Goal: Transaction & Acquisition: Purchase product/service

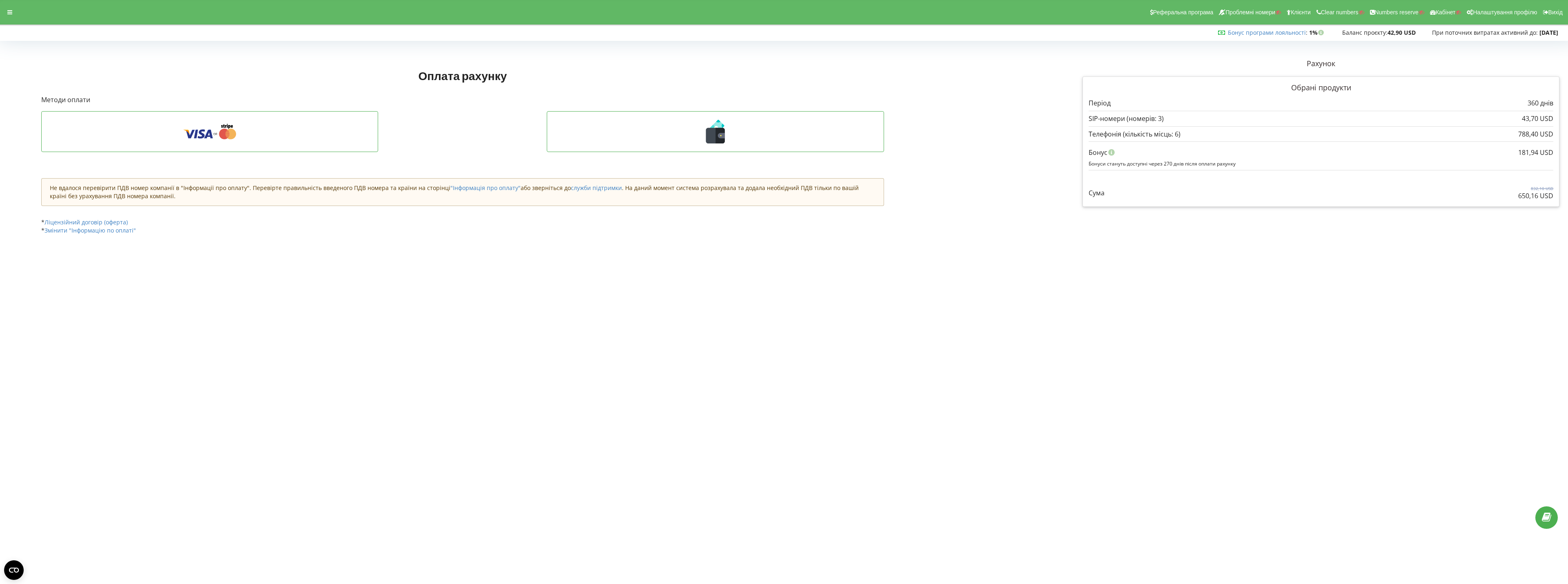
drag, startPoint x: 1515, startPoint y: 154, endPoint x: 1542, endPoint y: 151, distance: 27.2
click at [1542, 151] on div "181,94 USD Бонус Бонуси стануть доступні через 270 днів після оплати рахунку" at bounding box center [1321, 155] width 465 height 29
click at [1520, 151] on div "181,94 USD" at bounding box center [1536, 152] width 35 height 15
drag, startPoint x: 1518, startPoint y: 151, endPoint x: 1558, endPoint y: 151, distance: 40.0
click at [1558, 151] on div "Обрані продукти Період 360 днів 43,70 USD 788,40 USD" at bounding box center [1321, 141] width 477 height 131
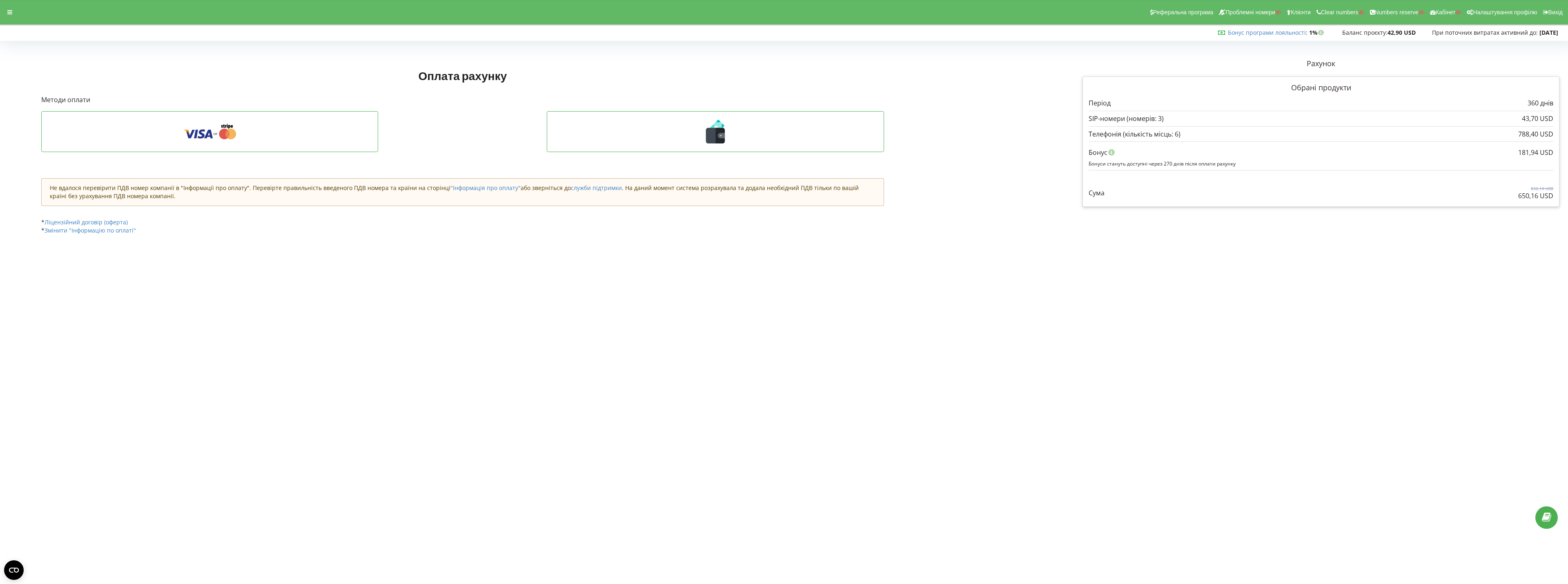
copy div "181,94 USD Бонус"
click at [1269, 120] on div "43,70 USD" at bounding box center [1321, 119] width 465 height 10
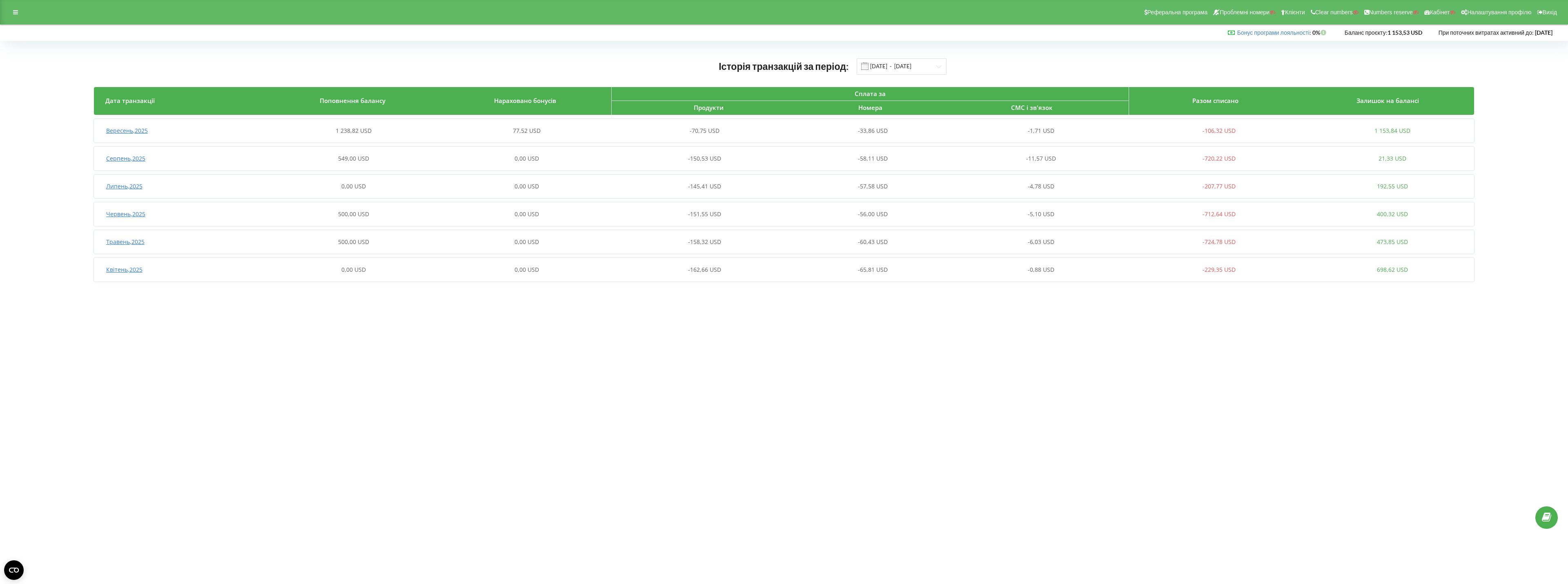
click at [541, 132] on div "77,52 USD" at bounding box center [527, 130] width 173 height 8
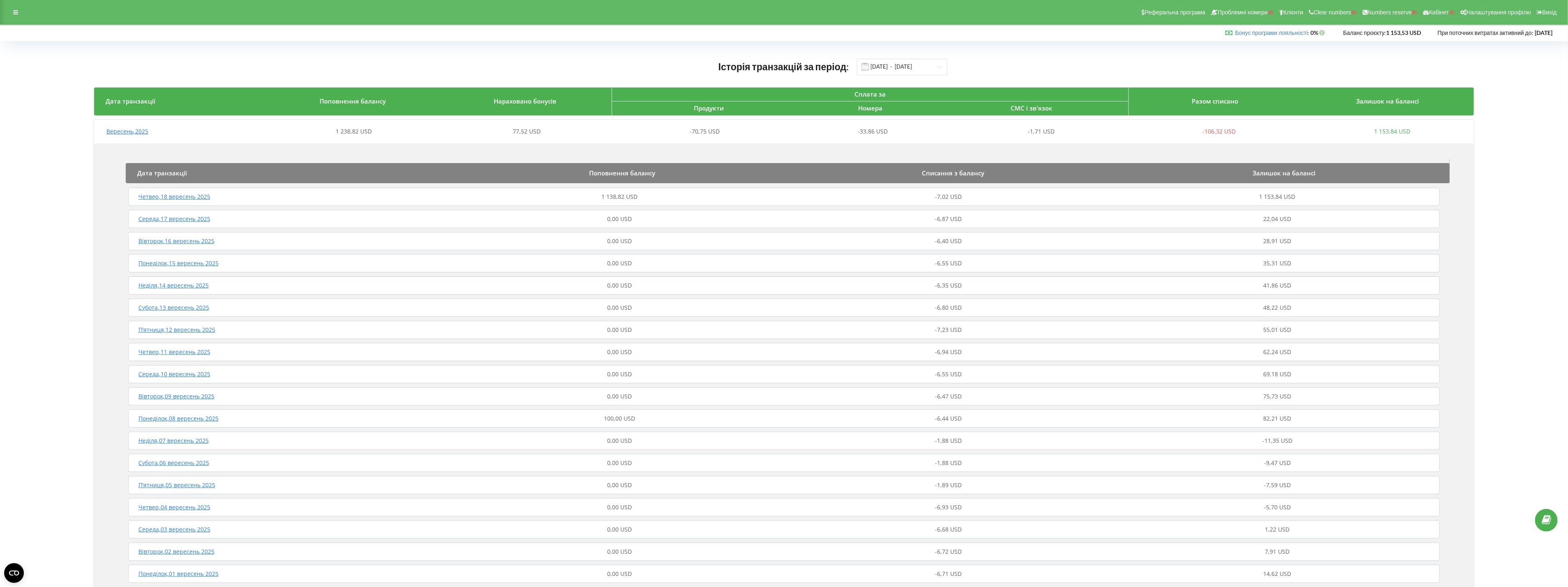
click at [623, 195] on span "1 138,82 USD" at bounding box center [619, 196] width 36 height 8
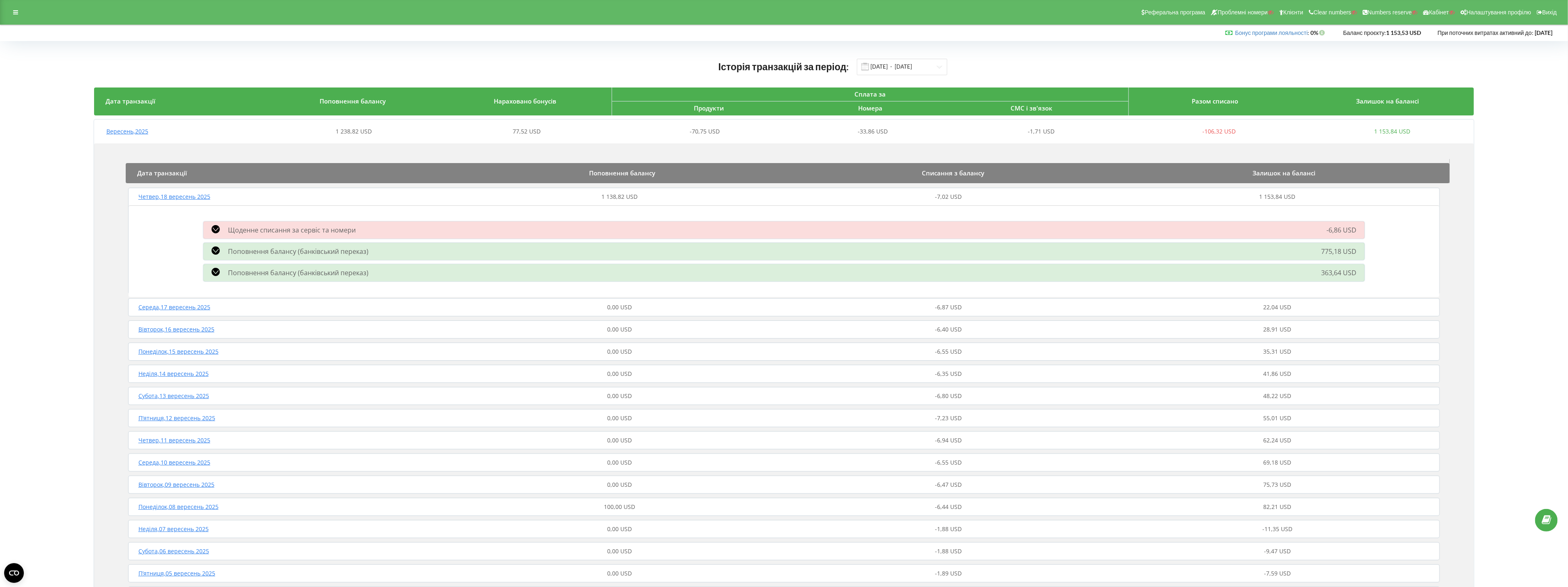
click at [643, 246] on div "Поповнення балансу (банківський переказ) 775,18 USD" at bounding box center [785, 251] width 1172 height 21
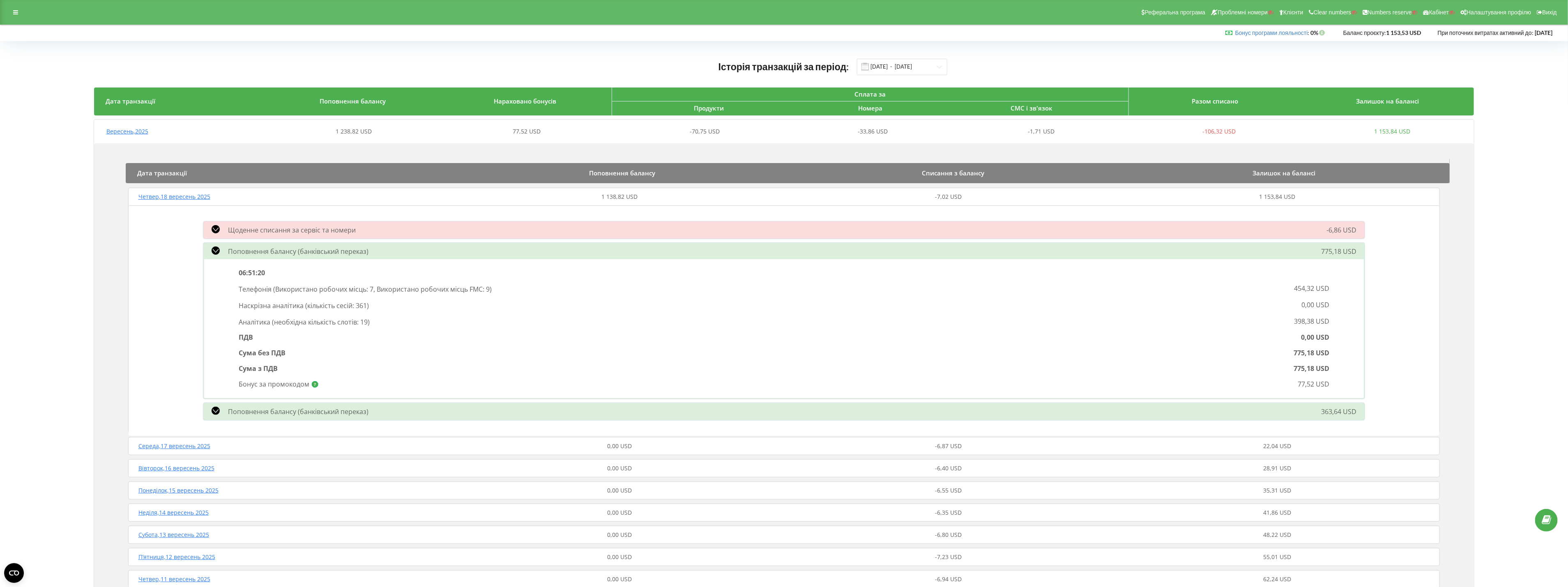
click at [568, 412] on div "Поповнення балансу (банківський переказ)" at bounding box center [601, 411] width 805 height 10
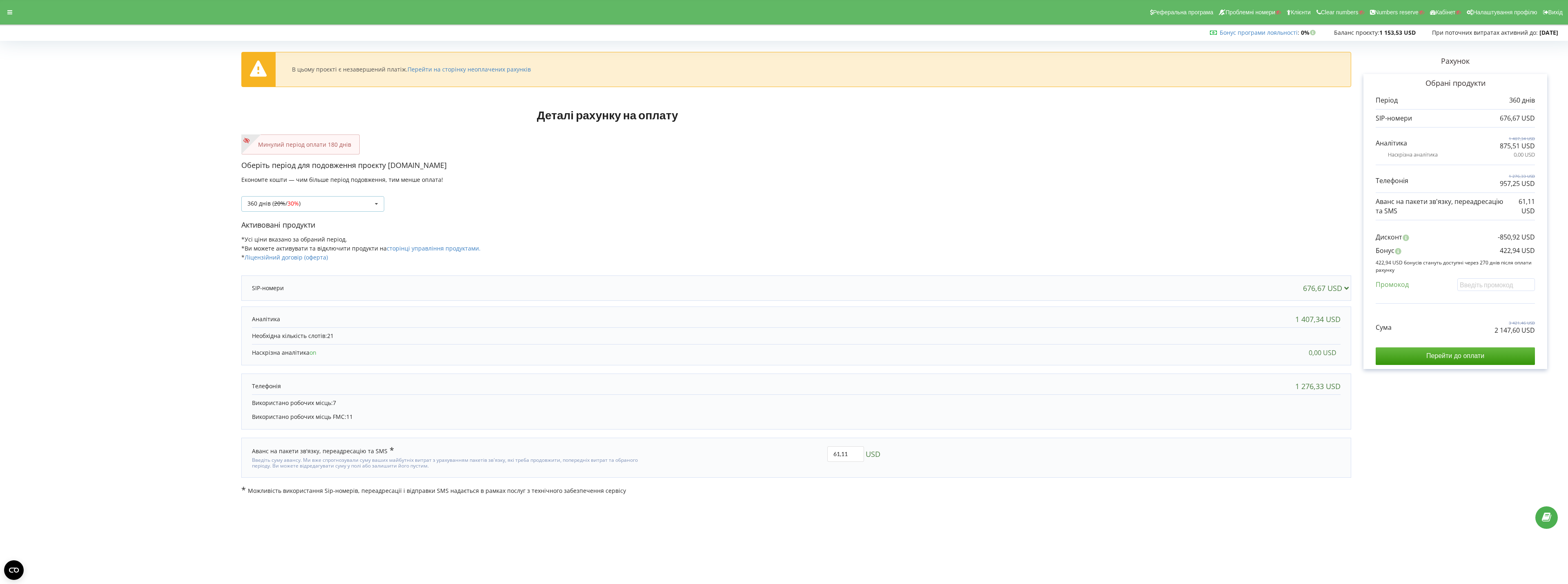
click at [340, 205] on div "360 днів ( 20% / 30% ) Поповнити баланс без подовження 20%" at bounding box center [312, 203] width 143 height 15
click at [303, 216] on div "Поповнити баланс без подовження" at bounding box center [312, 219] width 142 height 15
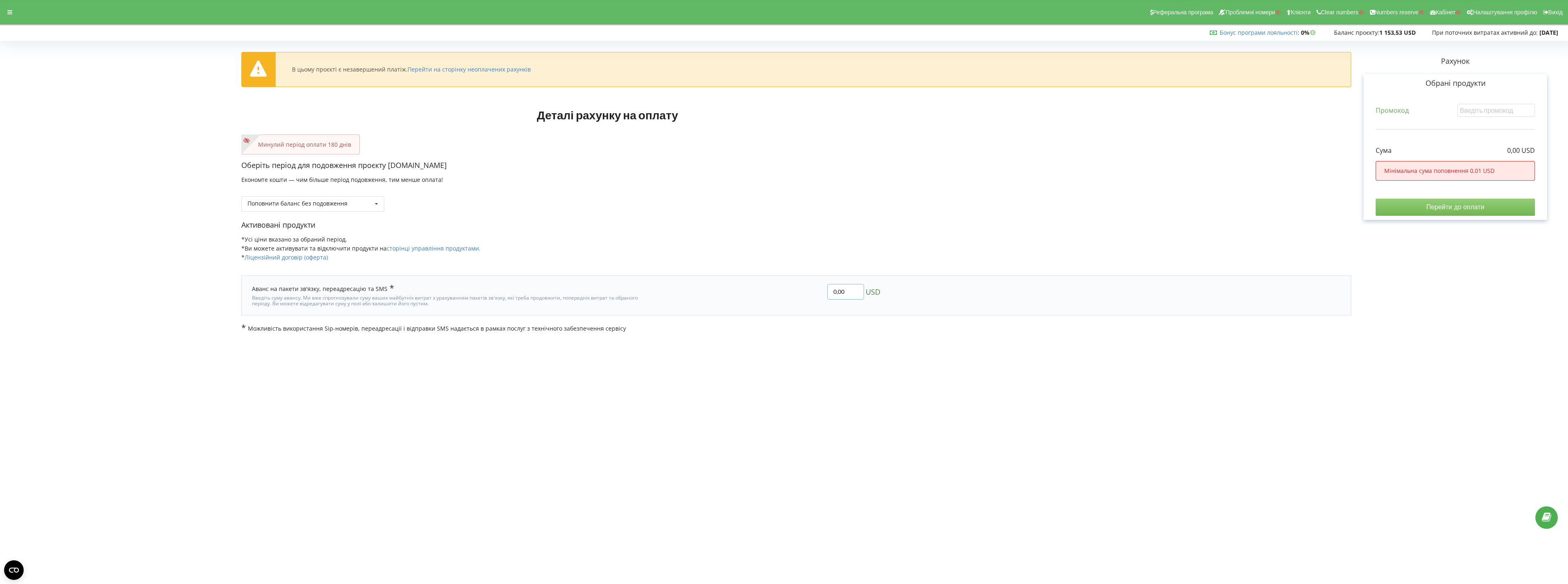
drag, startPoint x: 844, startPoint y: 291, endPoint x: 761, endPoint y: 301, distance: 83.6
click at [760, 301] on div "0,00 USD" at bounding box center [766, 295] width 240 height 34
type input "500"
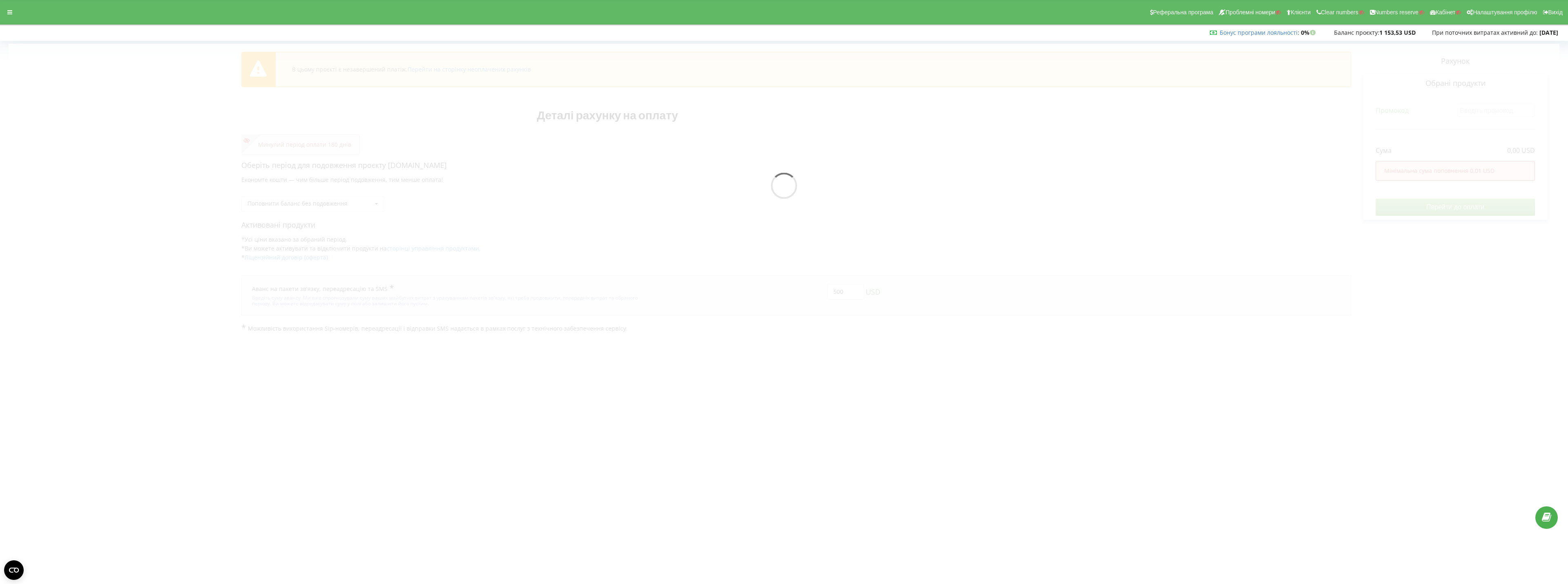
click at [775, 377] on body "Реферальна програма Проблемні номери Клієнти Clear numbers Numbers reserve Кабі…" at bounding box center [784, 292] width 1568 height 584
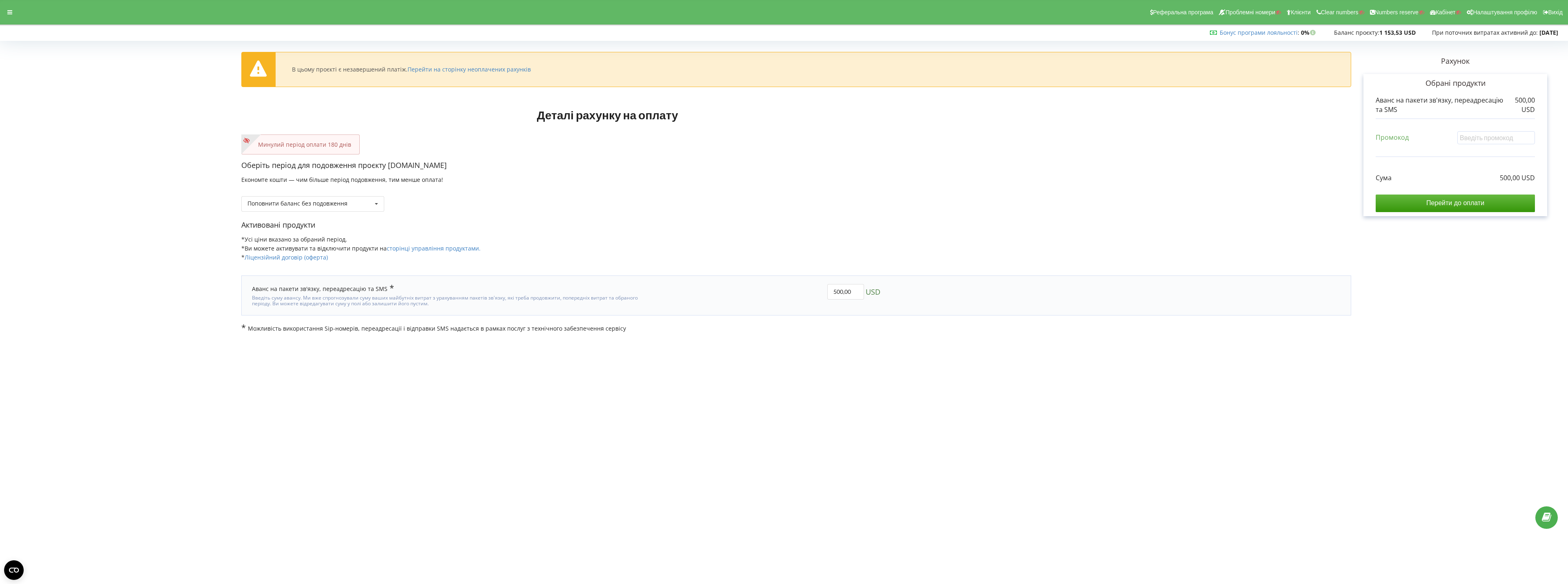
click at [1416, 209] on input "Перейти до оплати" at bounding box center [1455, 203] width 160 height 17
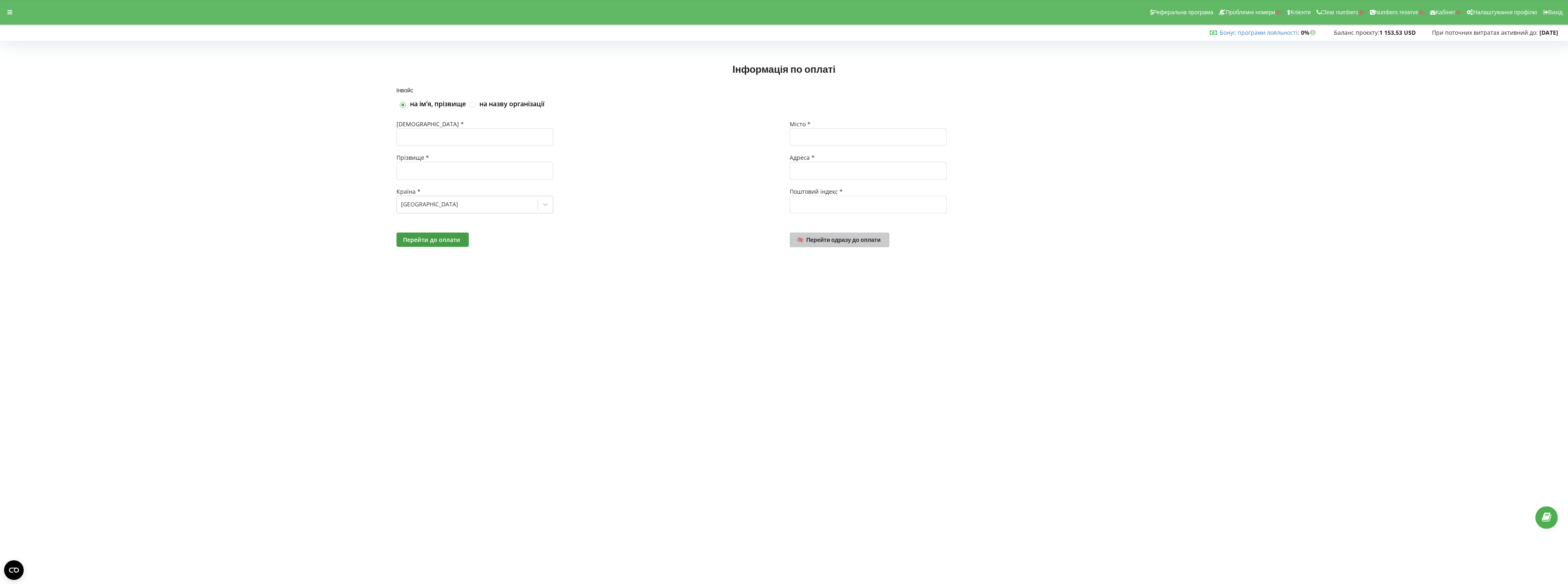
click at [819, 238] on span "Перейти одразу до оплати" at bounding box center [844, 239] width 75 height 7
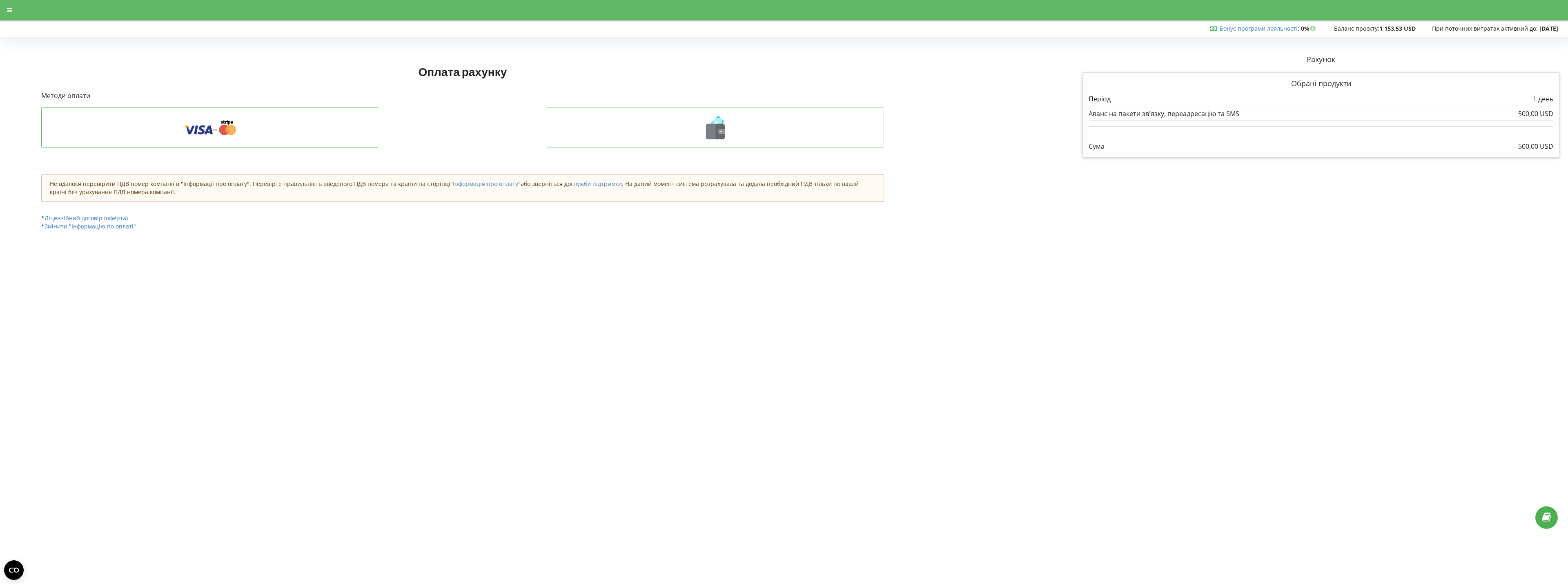
click at [636, 130] on icon at bounding box center [716, 127] width 320 height 23
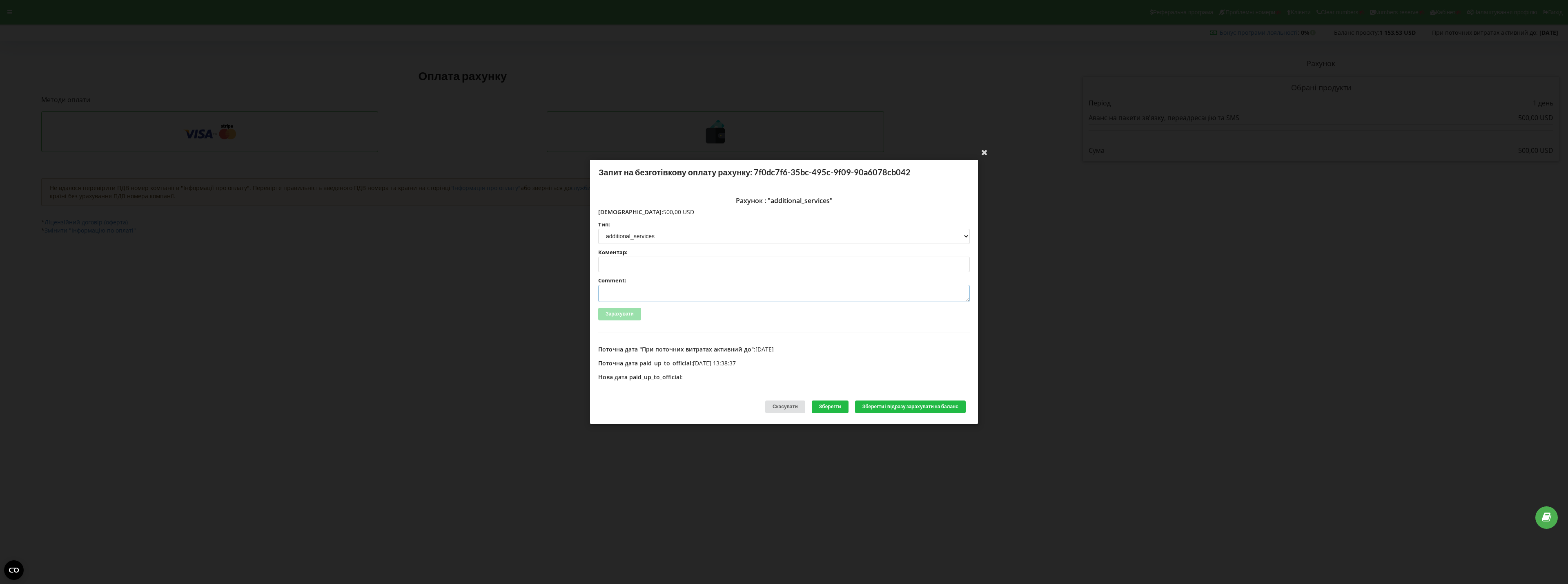
click at [641, 298] on textarea "Comment:" at bounding box center [784, 293] width 372 height 17
paste textarea "№R-06711 від [DATE]"
type textarea "Счет №R-06711 від [DATE] на ТОВ АСС"
click at [890, 407] on button "Зберегти і відразу зарахувати на баланс" at bounding box center [910, 406] width 110 height 12
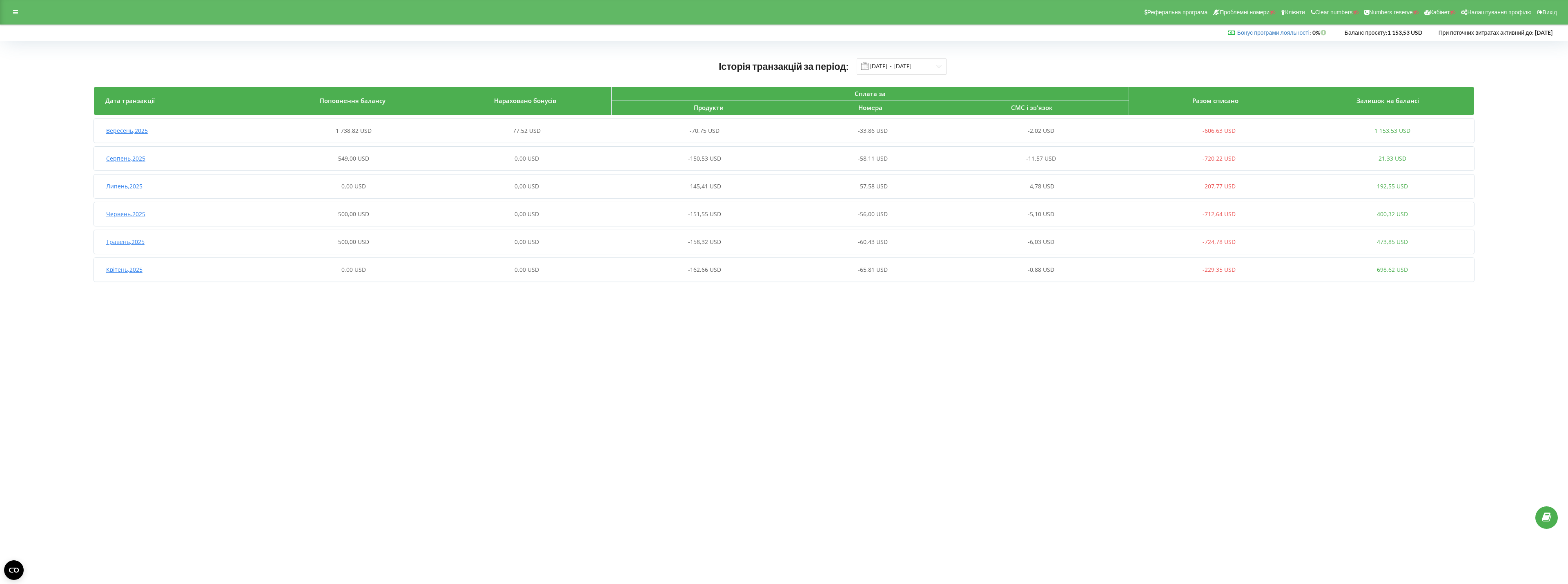
click at [514, 129] on span "77,52 USD" at bounding box center [527, 130] width 28 height 8
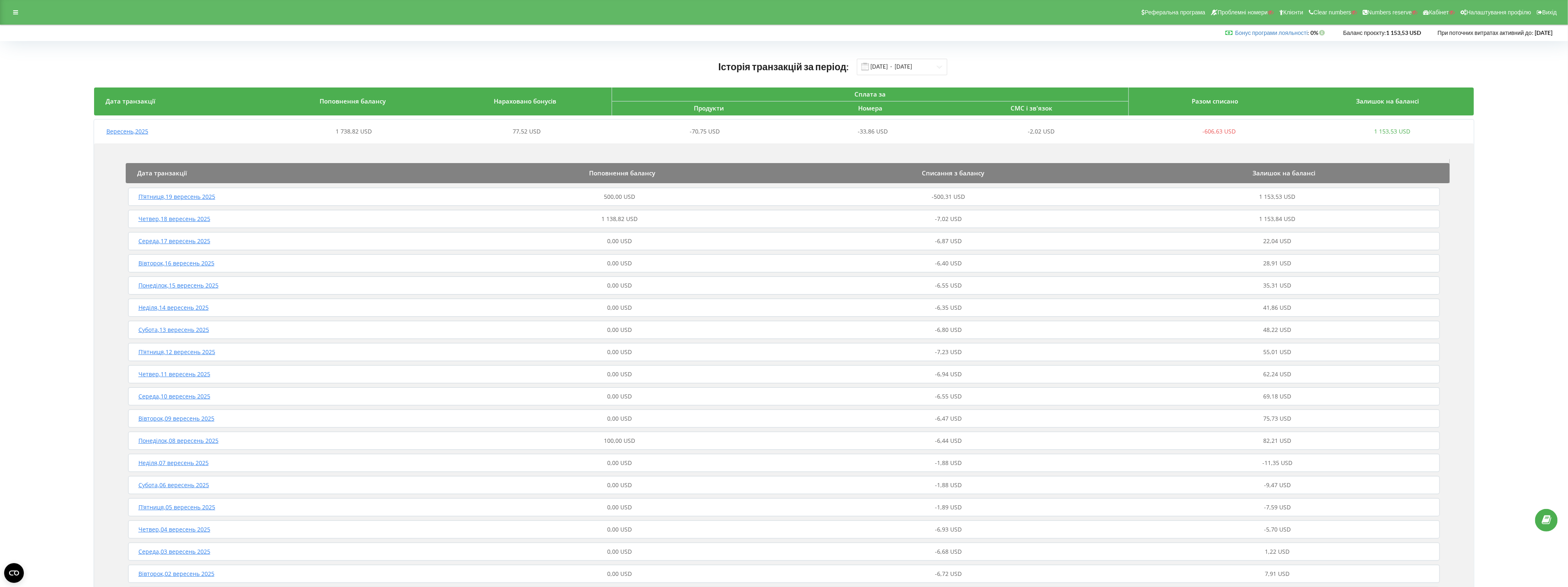
click at [543, 201] on div "500,00 USD" at bounding box center [619, 196] width 329 height 8
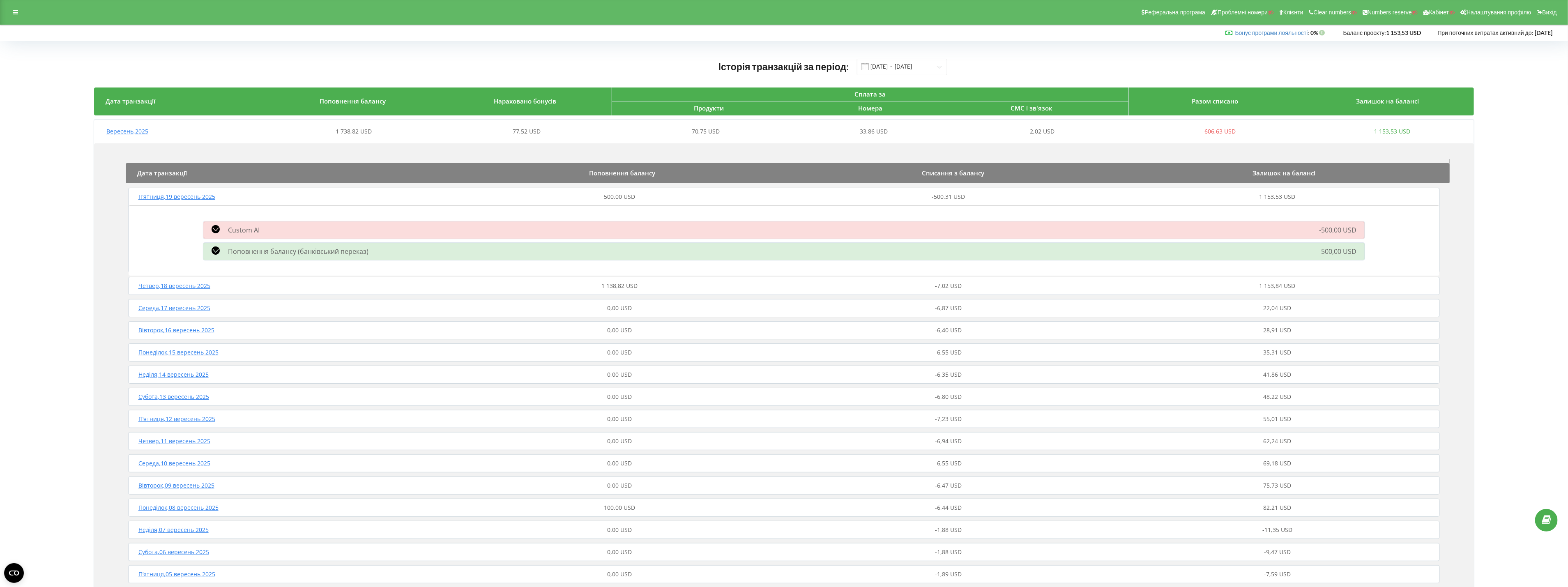
click at [551, 254] on div "Поповнення балансу (банківський переказ)" at bounding box center [601, 251] width 805 height 10
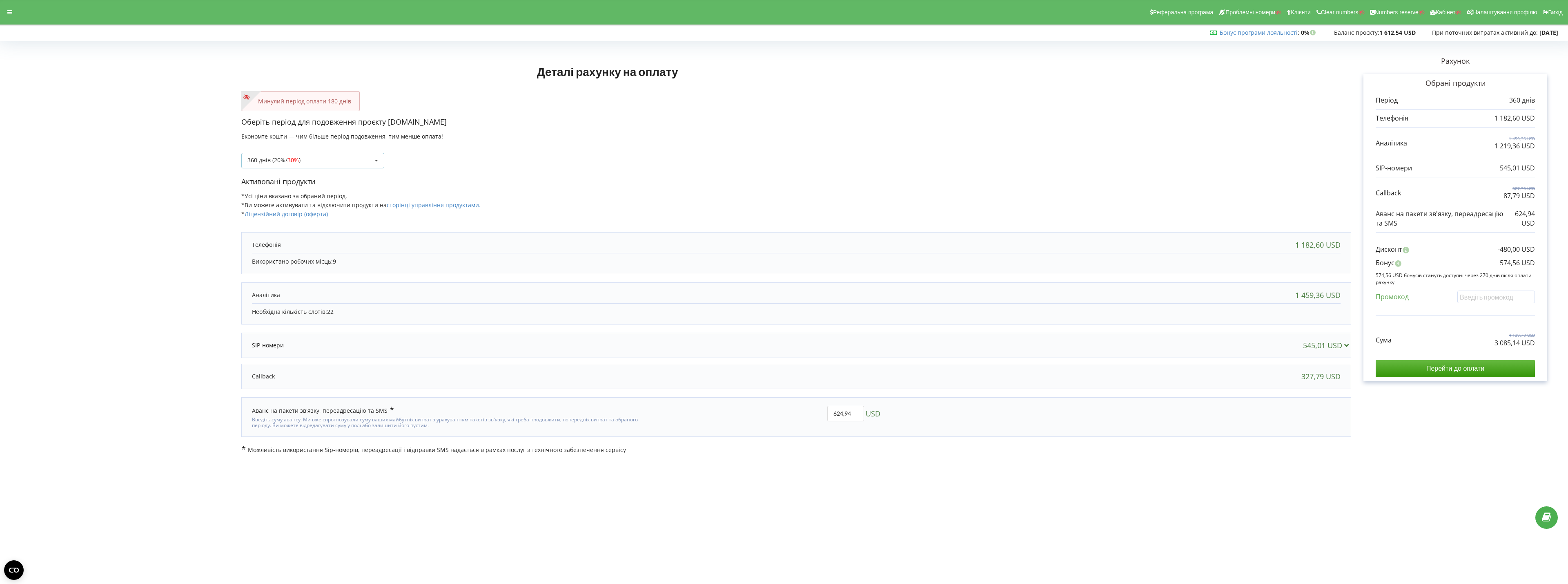
click at [331, 159] on div "360 днів ( 20% / 30% ) Поповнити баланс без подовження 20%" at bounding box center [312, 160] width 143 height 15
click at [290, 189] on div "30 днів" at bounding box center [312, 190] width 142 height 15
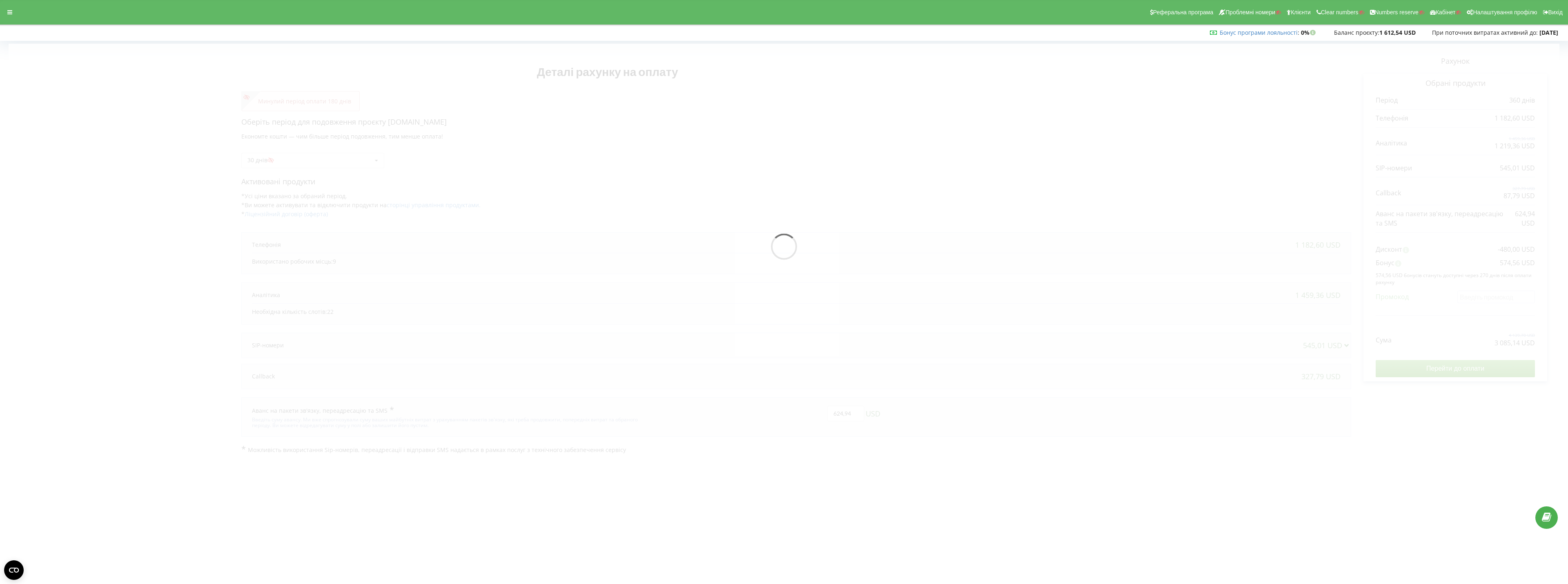
click at [320, 161] on div at bounding box center [784, 249] width 1551 height 410
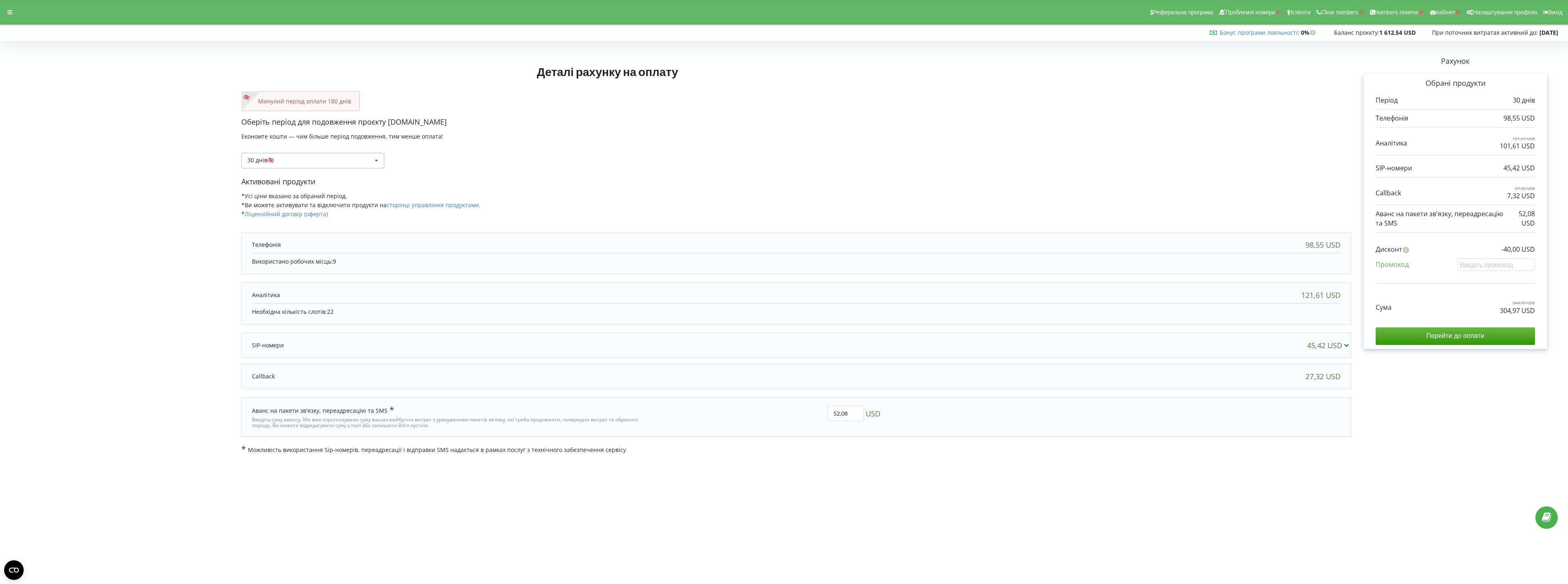
click at [340, 164] on div "30 днів Поповнити баланс без подовження 20% / 30%" at bounding box center [312, 160] width 143 height 15
click at [282, 175] on div "Поповнити баланс без подовження" at bounding box center [312, 175] width 142 height 15
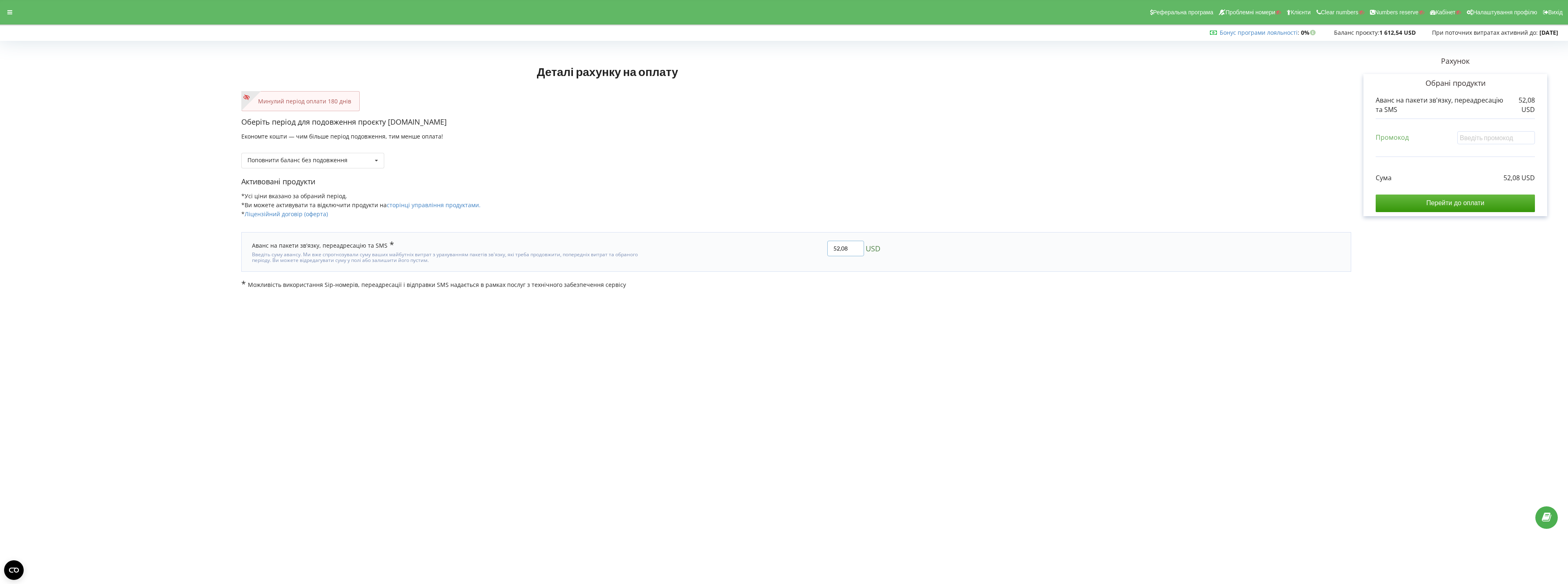
drag, startPoint x: 850, startPoint y: 248, endPoint x: 757, endPoint y: 247, distance: 93.0
click at [757, 247] on div "52,08 USD" at bounding box center [766, 252] width 240 height 34
type input "330"
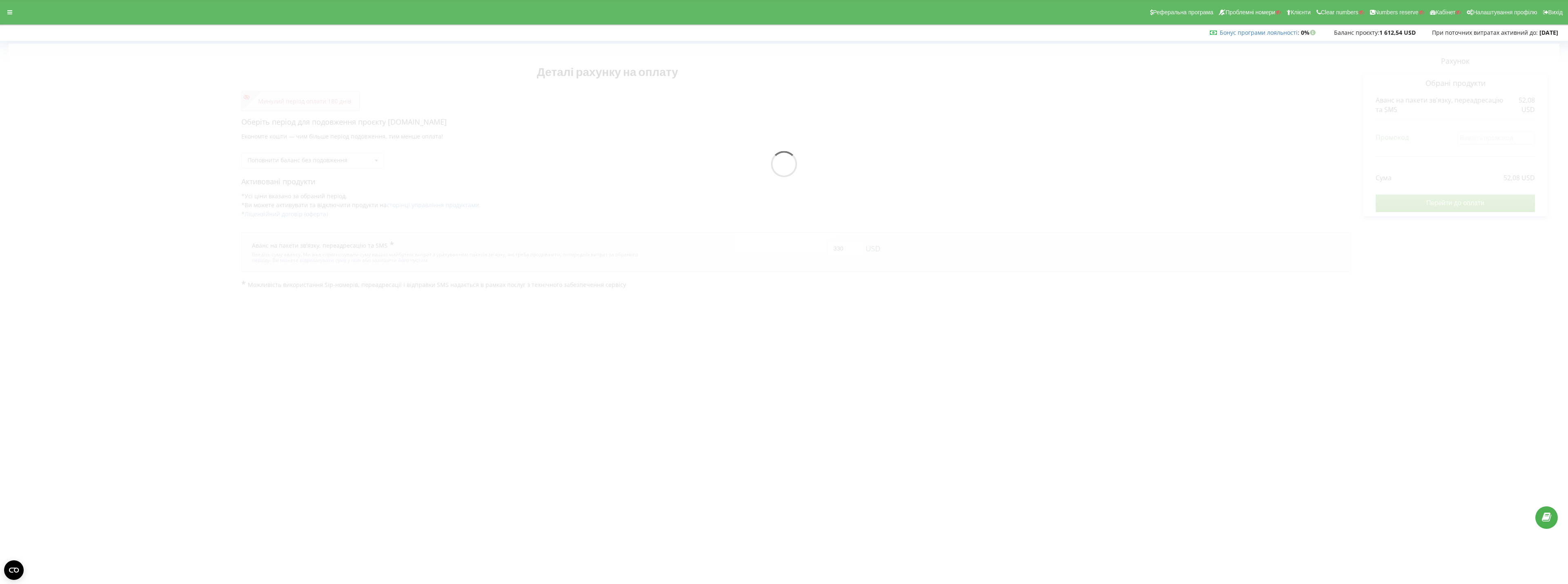
click at [787, 277] on div "Деталі рахунку на оплату Минулий період оплати 180 днів Оберіть період для подо…" at bounding box center [784, 166] width 1551 height 245
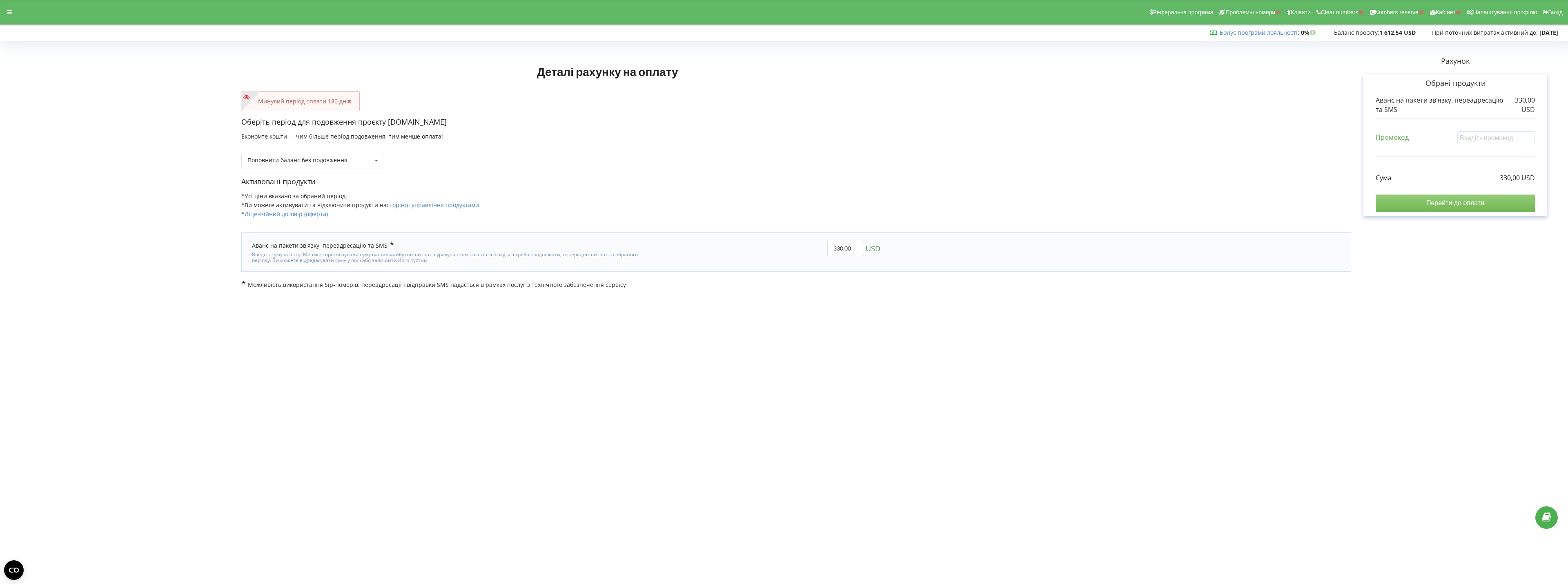
click at [1431, 201] on input "Перейти до оплати" at bounding box center [1455, 203] width 160 height 17
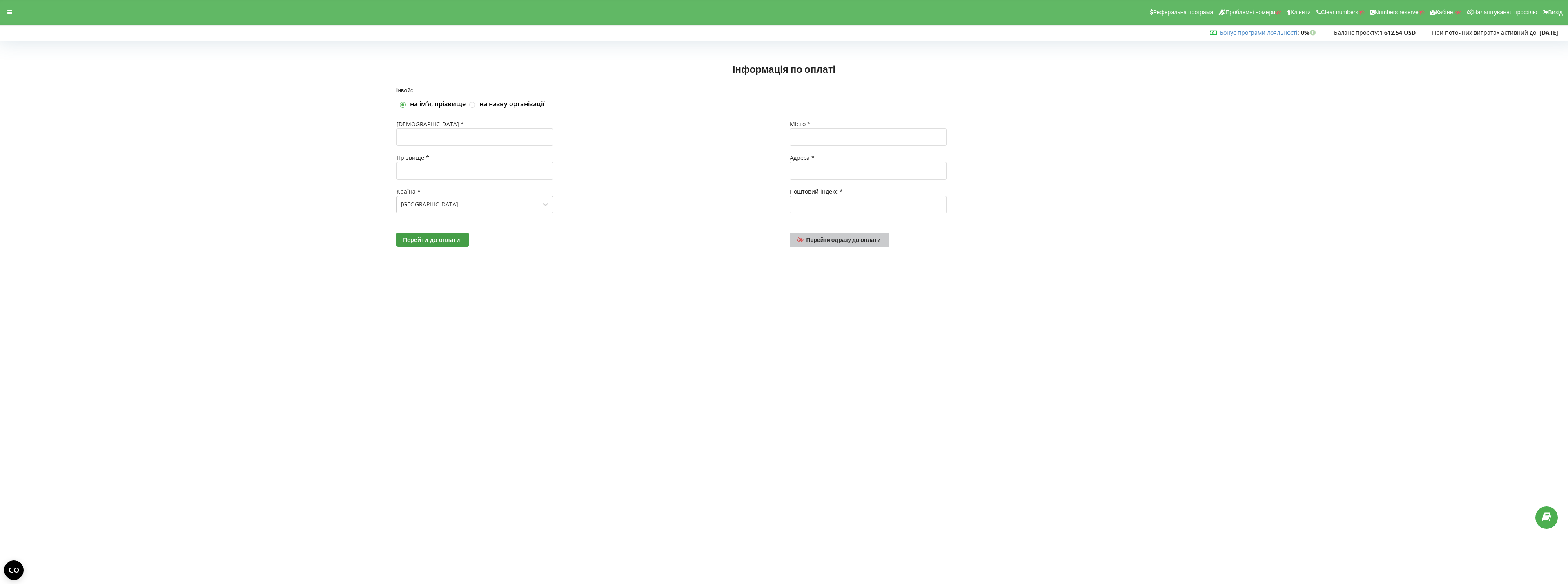
click at [842, 239] on span "Перейти одразу до оплати" at bounding box center [844, 239] width 75 height 7
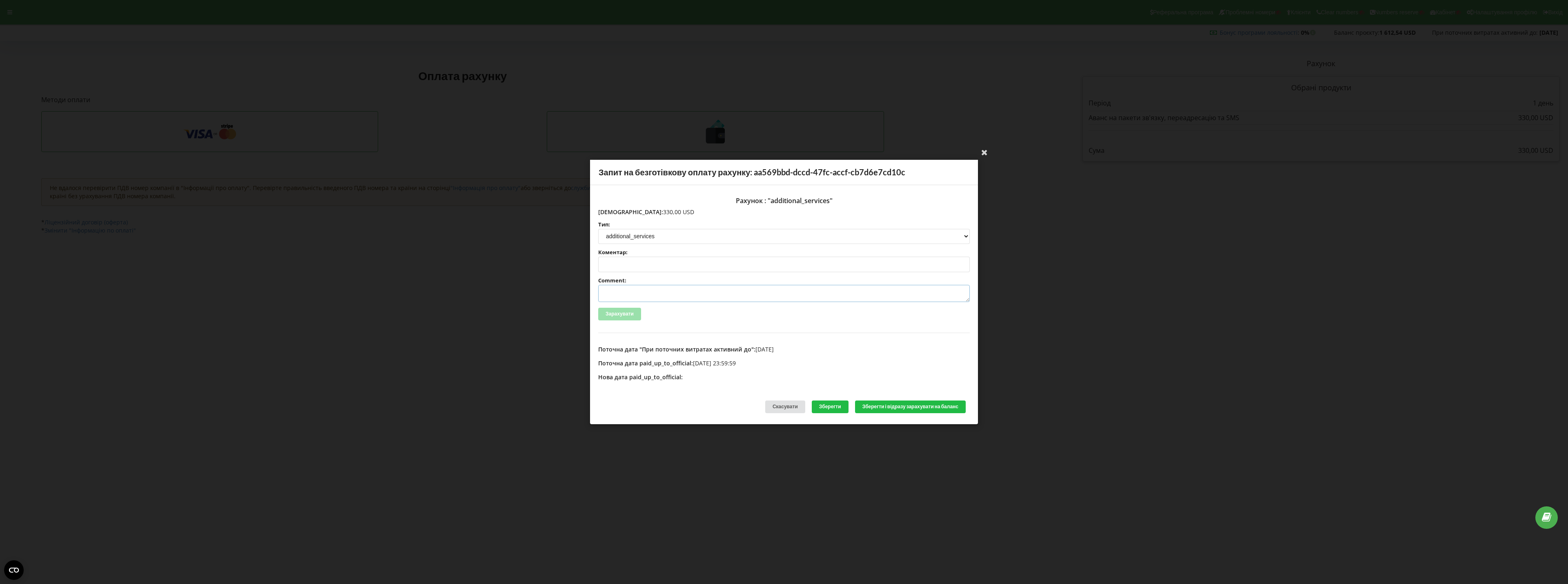
click at [645, 291] on textarea "Comment:" at bounding box center [784, 293] width 372 height 17
paste textarea "№R-06126 від 27.08.2025"
type textarea "Счет №R-06126 від 27.08.2025 на ТОВ АСС"
click at [898, 405] on button "Зберегти і відразу зарахувати на баланс" at bounding box center [910, 406] width 110 height 12
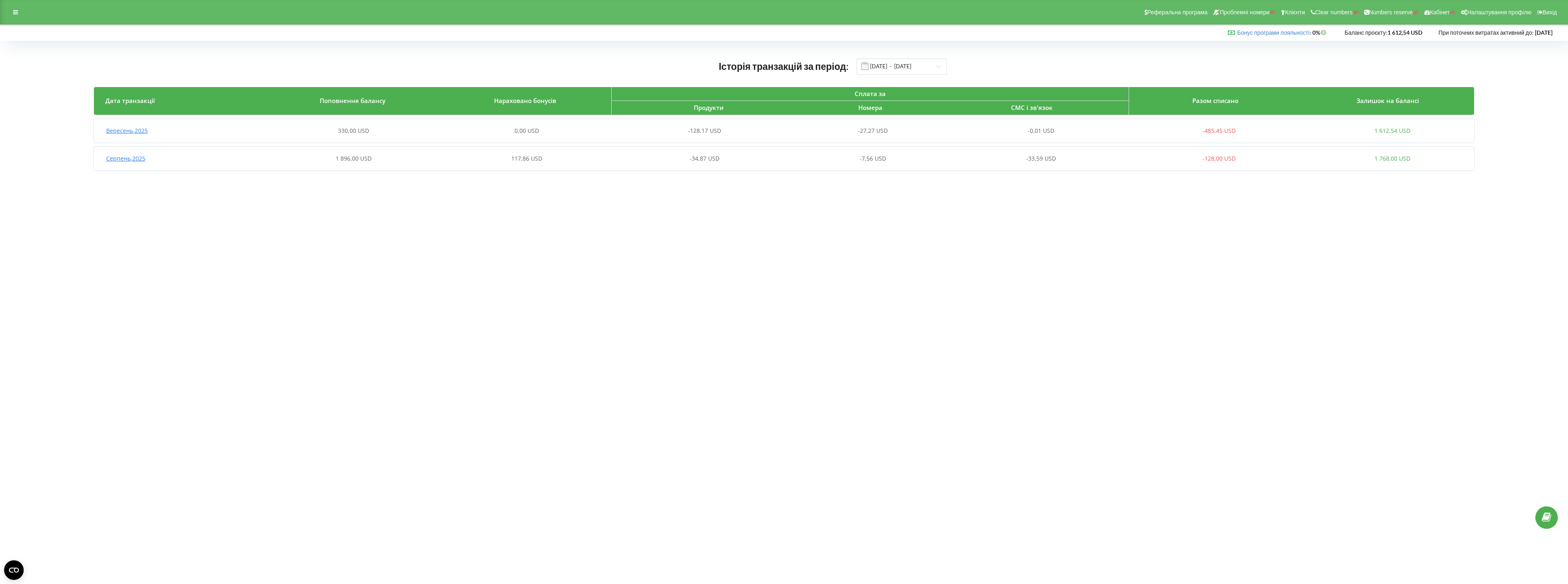
click at [553, 127] on div "0,00 USD" at bounding box center [527, 130] width 173 height 8
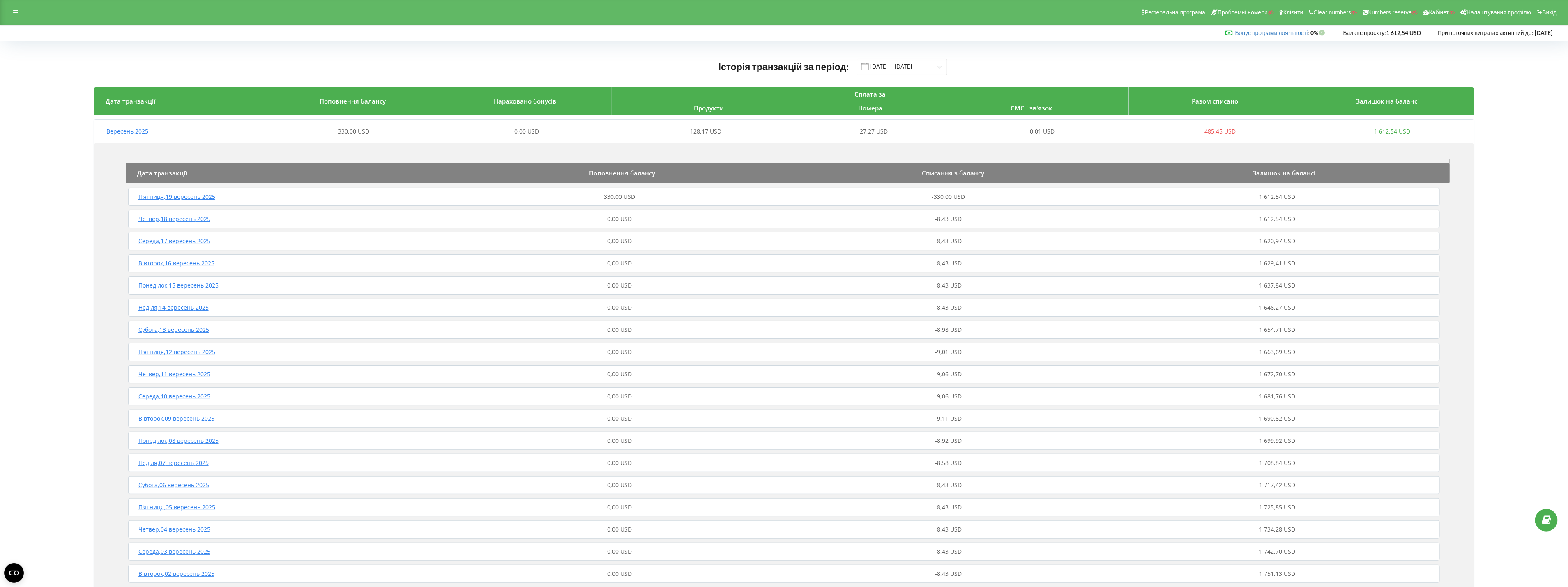
click at [565, 193] on div "330,00 USD" at bounding box center [619, 196] width 329 height 8
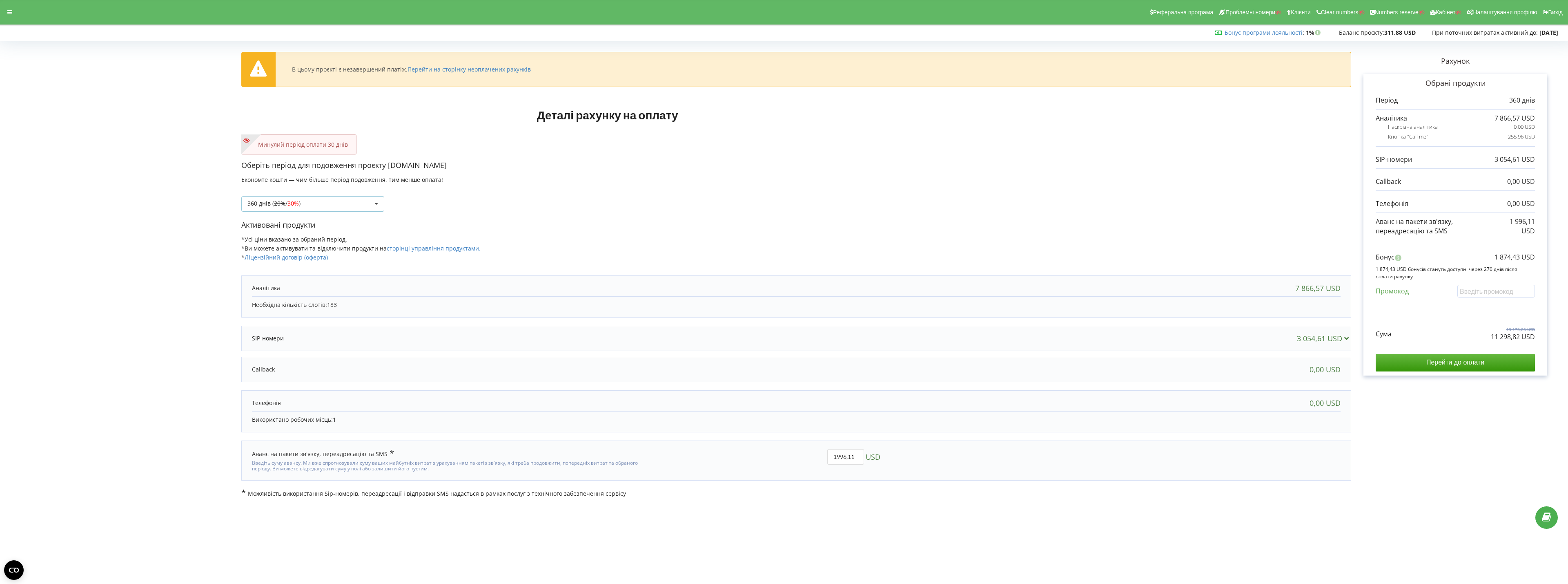
click at [316, 198] on div "360 днів ( 20% / 30% ) Поповнити баланс без подовження 20% / 30% 30% /" at bounding box center [312, 203] width 143 height 15
click at [294, 237] on div "30 днів" at bounding box center [312, 233] width 142 height 15
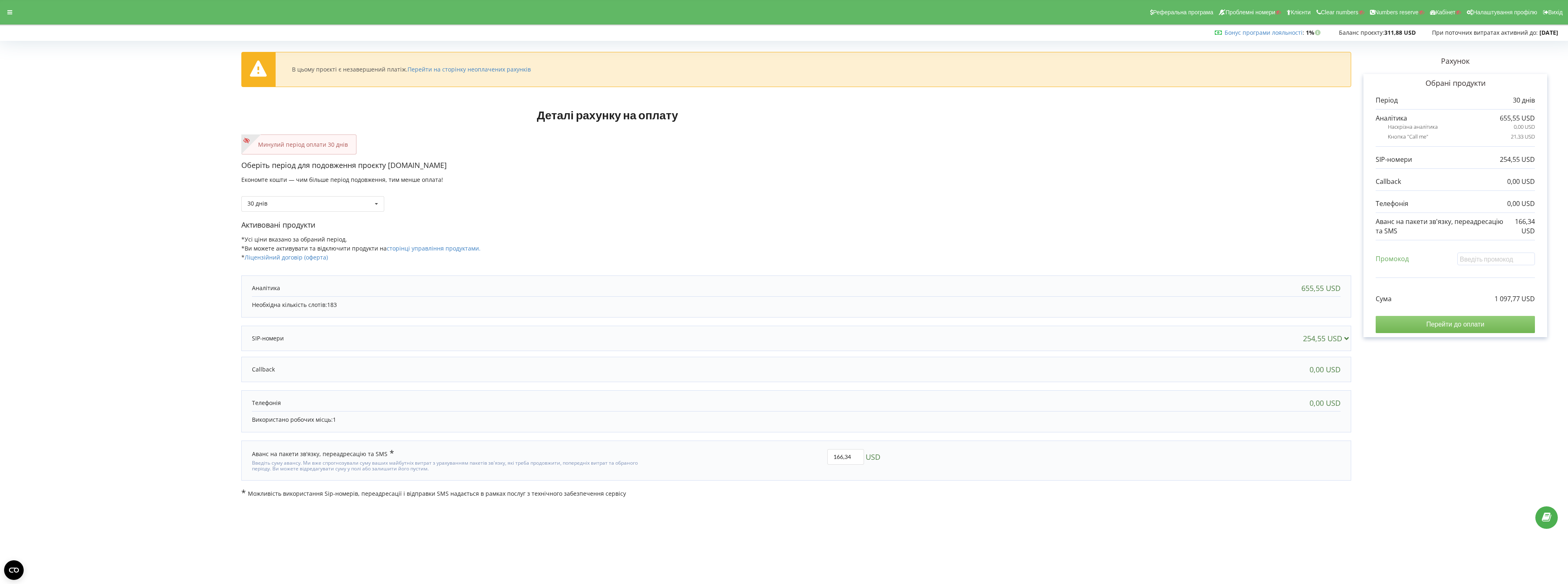
click at [1417, 328] on input "Перейти до оплати" at bounding box center [1455, 323] width 160 height 17
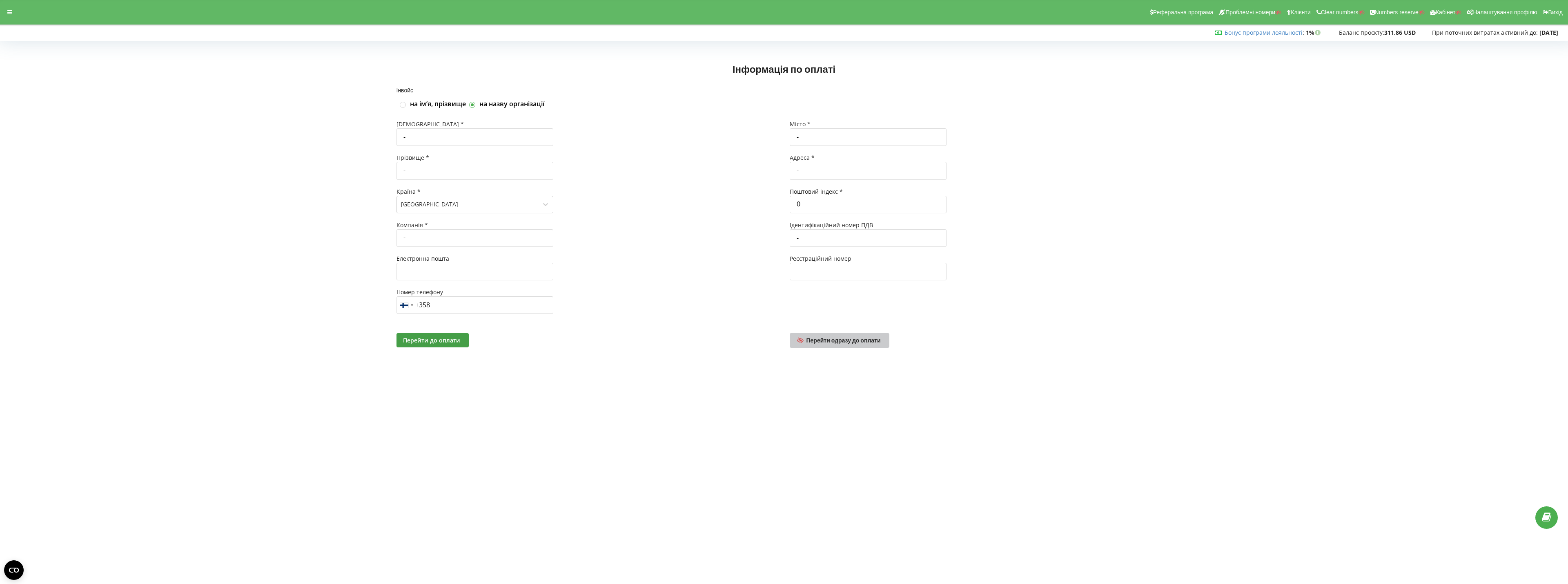
click at [850, 340] on span "Перейти одразу до оплати" at bounding box center [844, 340] width 75 height 7
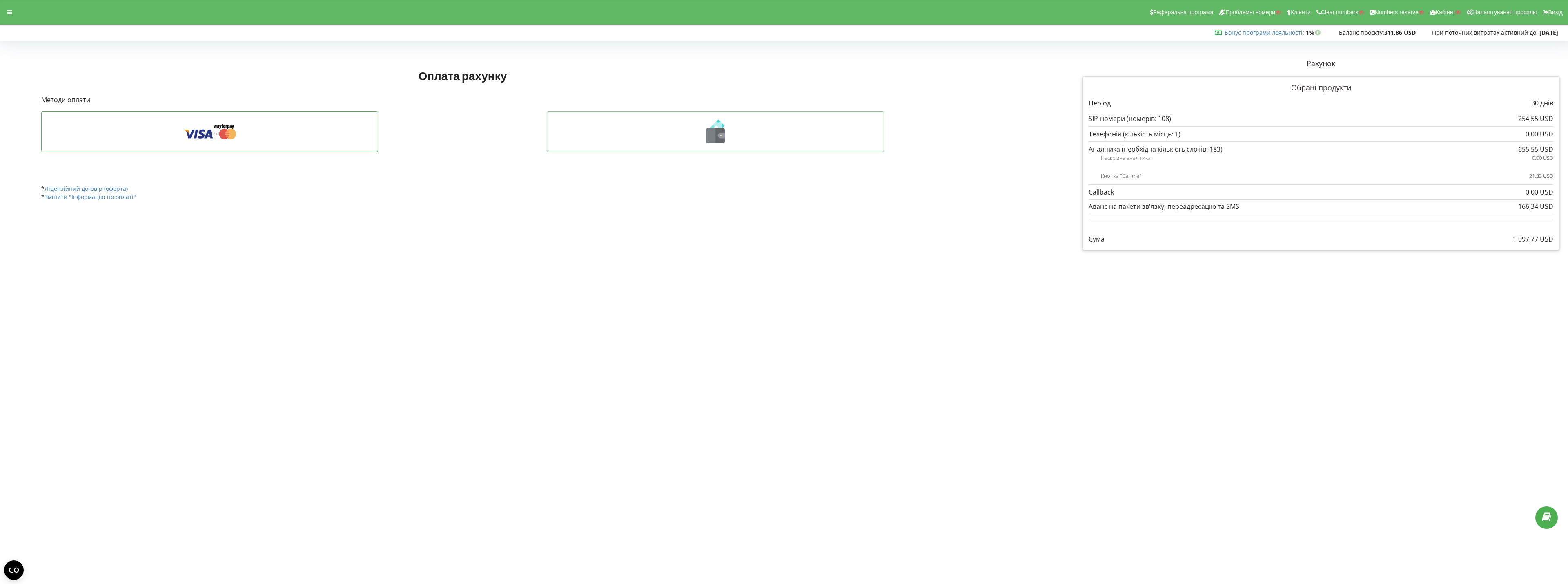
click at [640, 136] on icon at bounding box center [716, 132] width 320 height 23
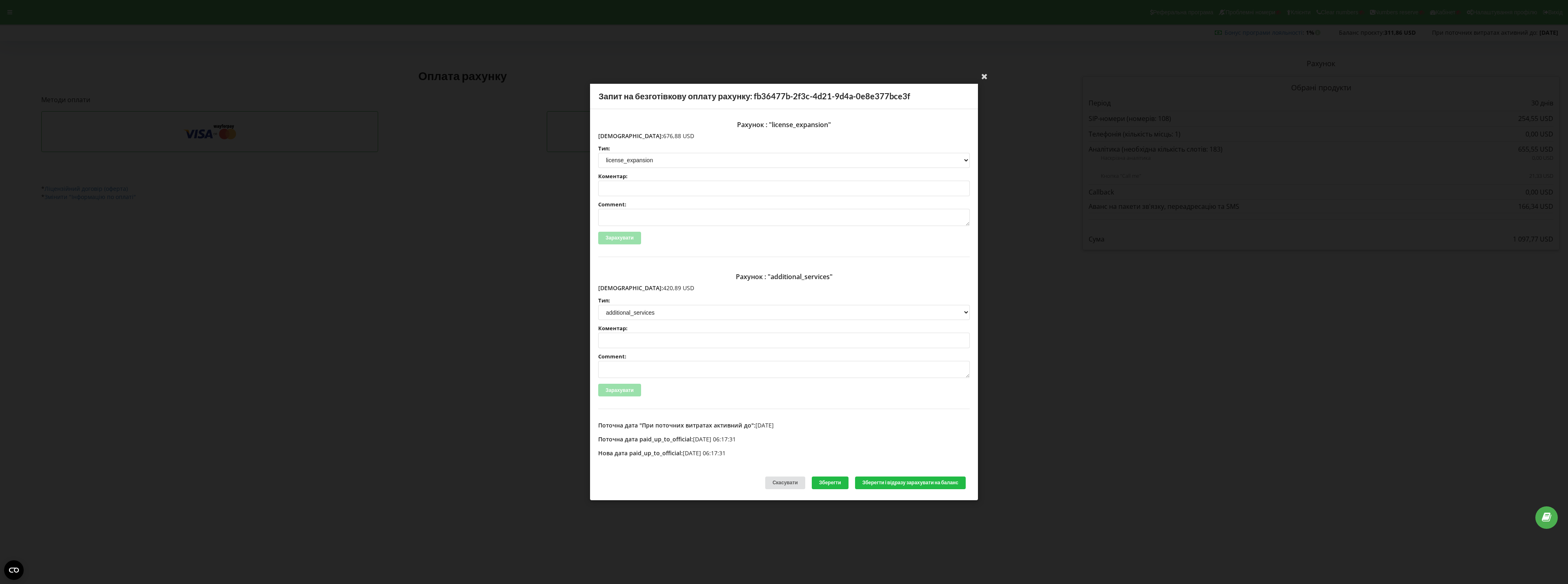
drag, startPoint x: 616, startPoint y: 138, endPoint x: 663, endPoint y: 138, distance: 47.0
click at [663, 138] on p "Сума: 676,88 USD" at bounding box center [784, 135] width 372 height 8
copy p "676,88 USD"
drag, startPoint x: 615, startPoint y: 288, endPoint x: 652, endPoint y: 288, distance: 37.0
click at [652, 288] on p "Сума: 420,89 USD" at bounding box center [784, 288] width 372 height 8
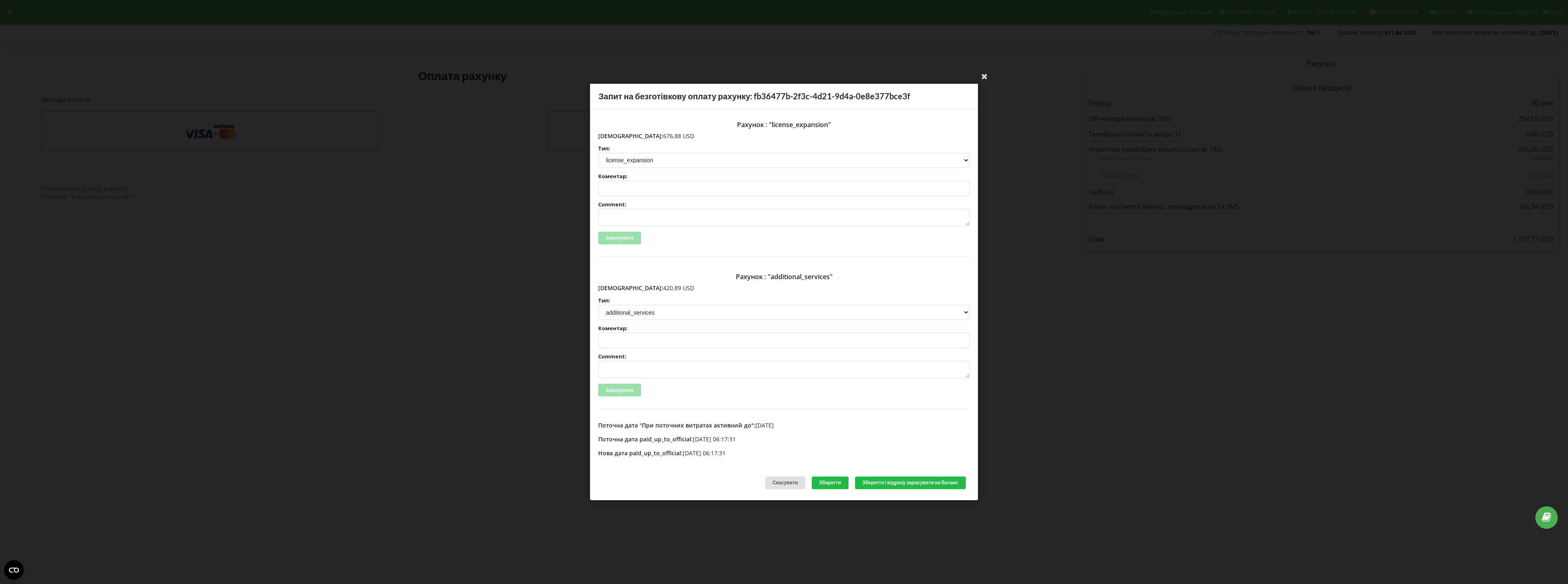
copy p "420,89 USD"
